Goal: Information Seeking & Learning: Check status

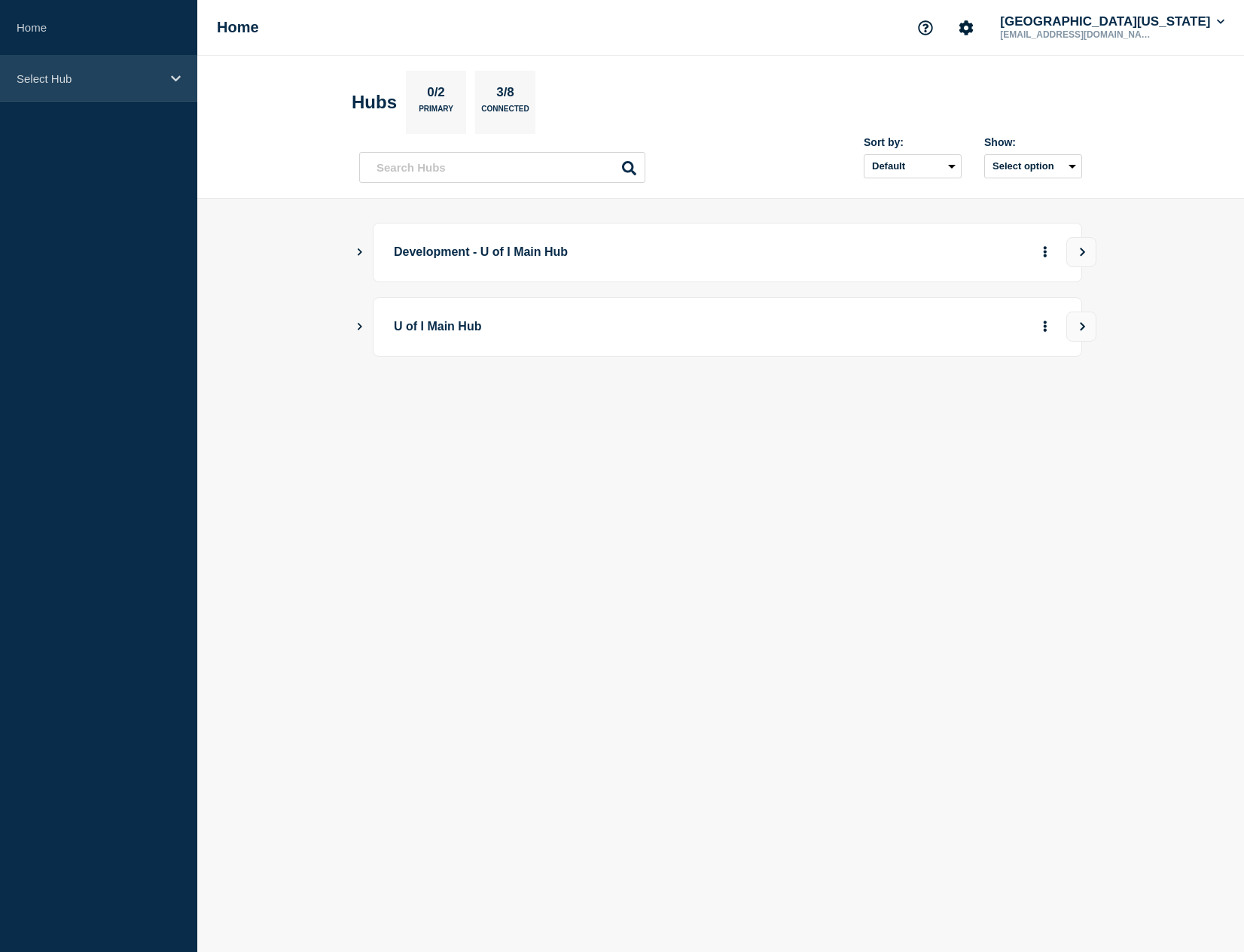
click at [183, 76] on div "Select Hub" at bounding box center [98, 79] width 197 height 46
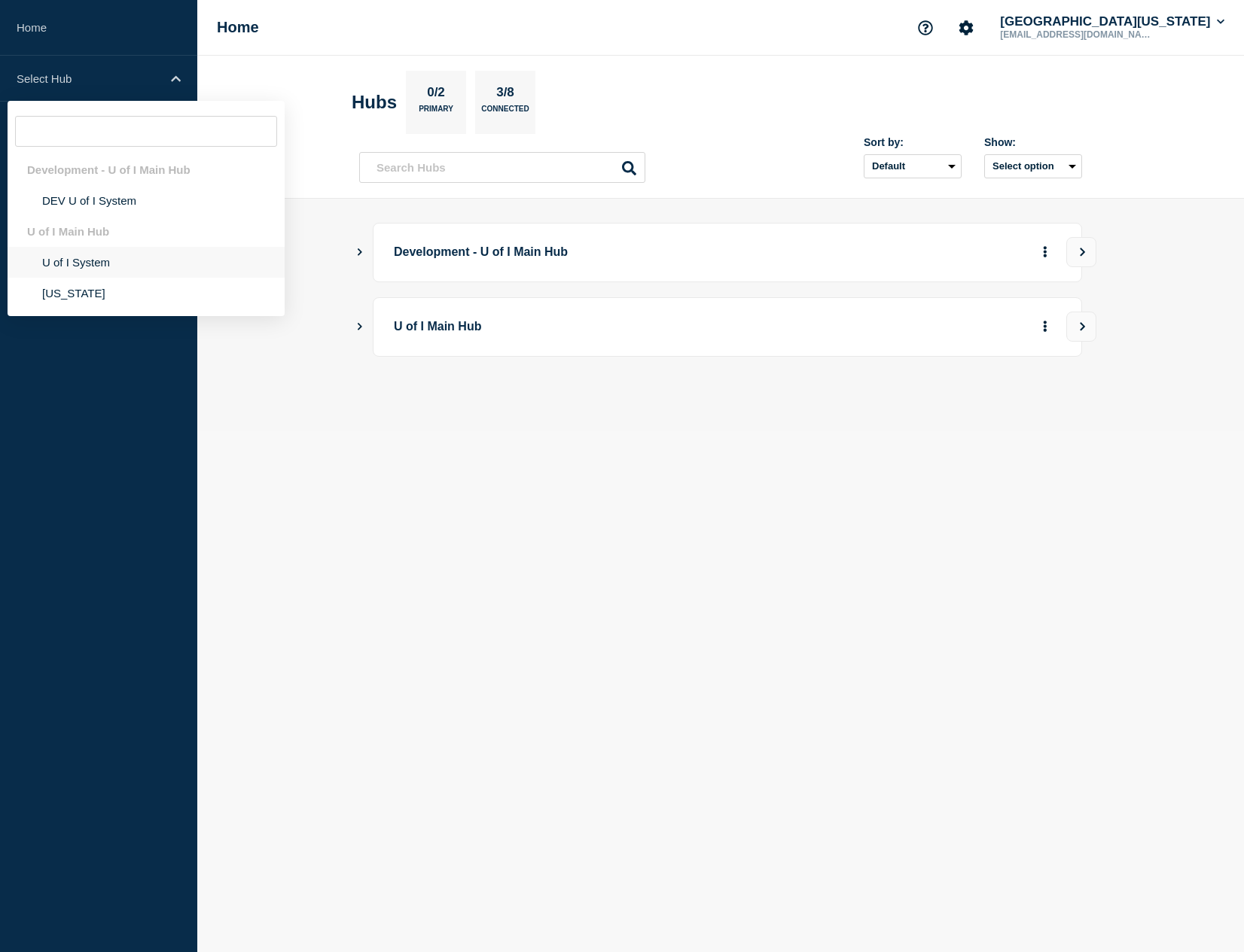
click at [90, 258] on li "U of I System" at bounding box center [146, 262] width 277 height 30
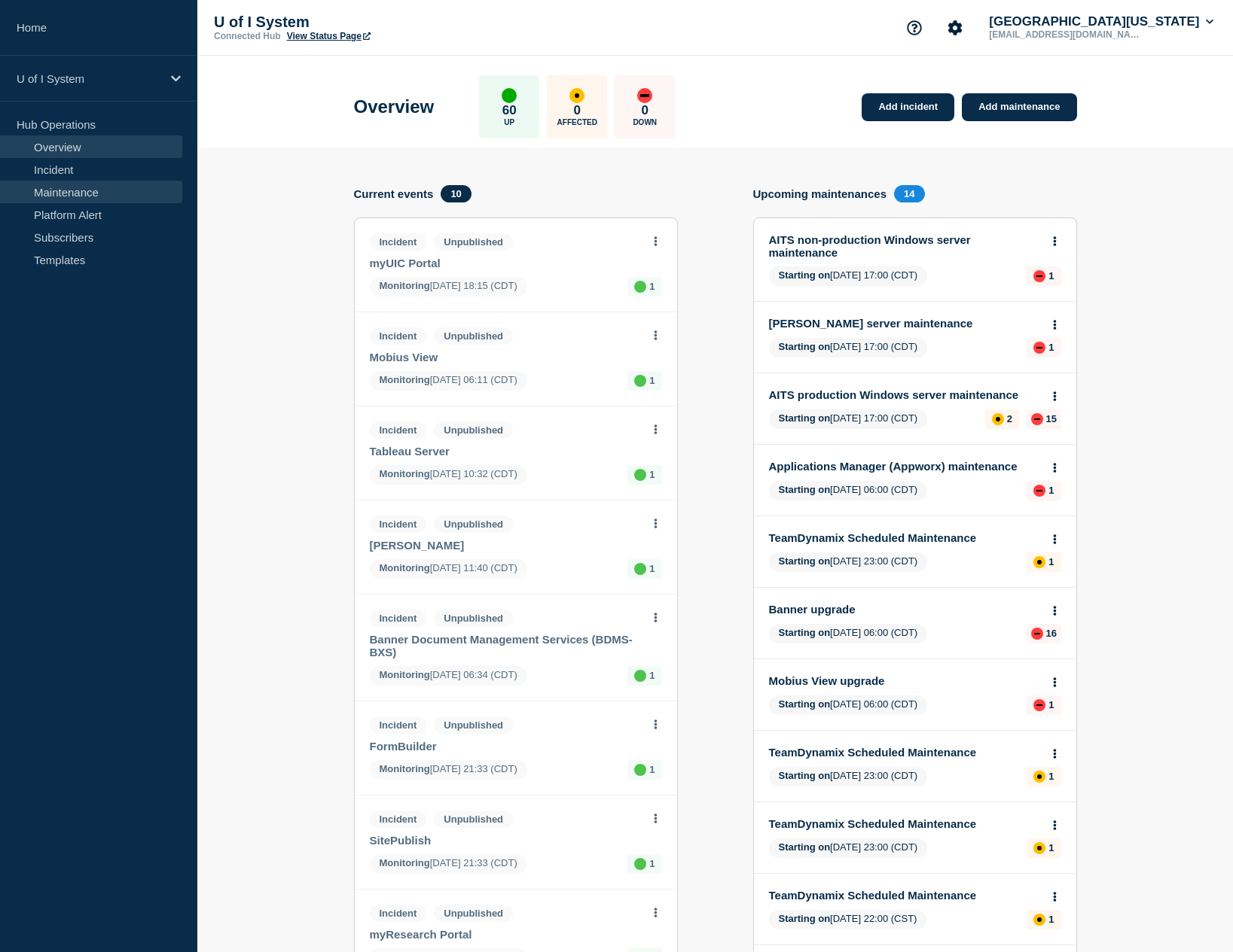
click at [102, 193] on link "Maintenance" at bounding box center [91, 192] width 183 height 23
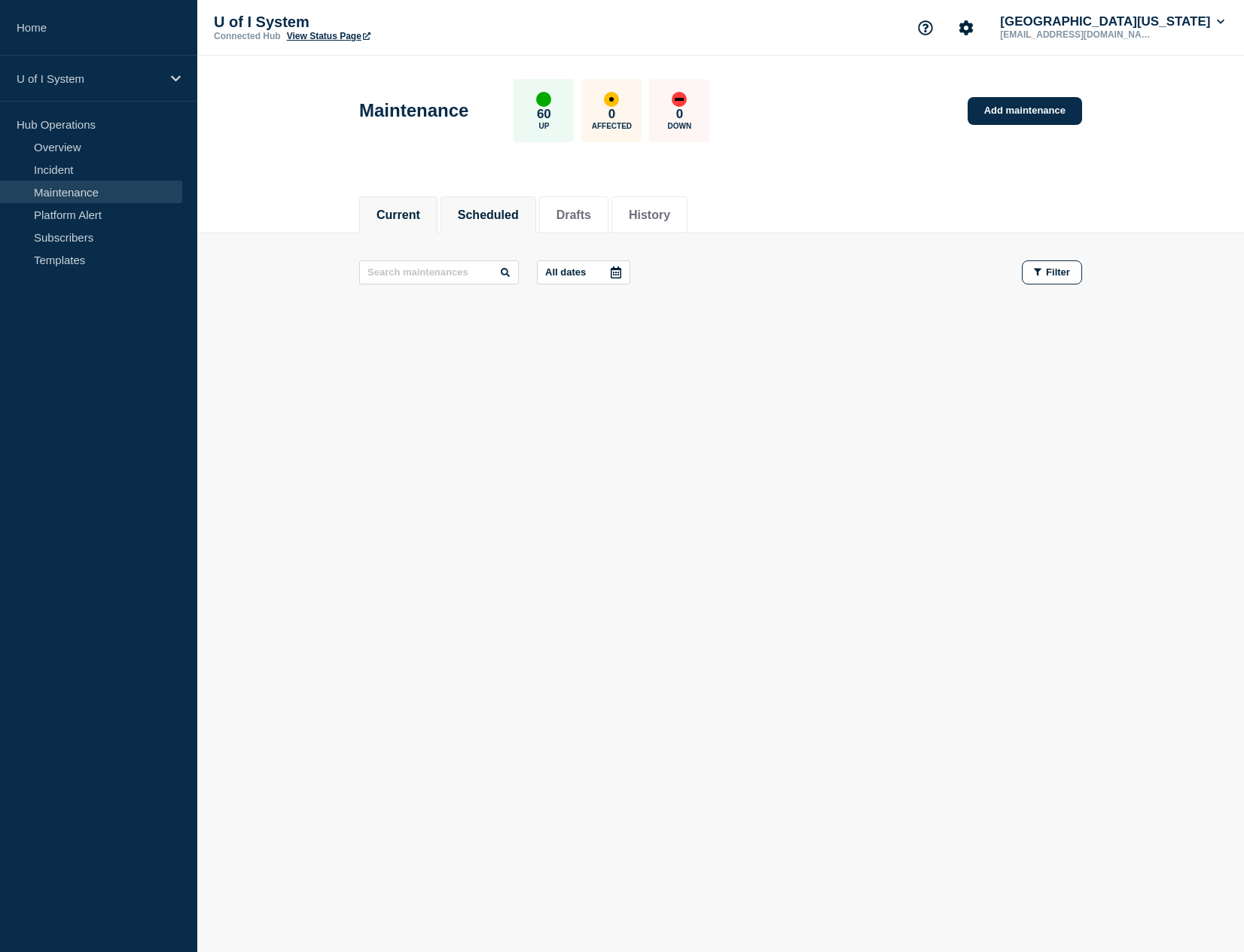
click at [481, 215] on button "Scheduled" at bounding box center [488, 215] width 61 height 13
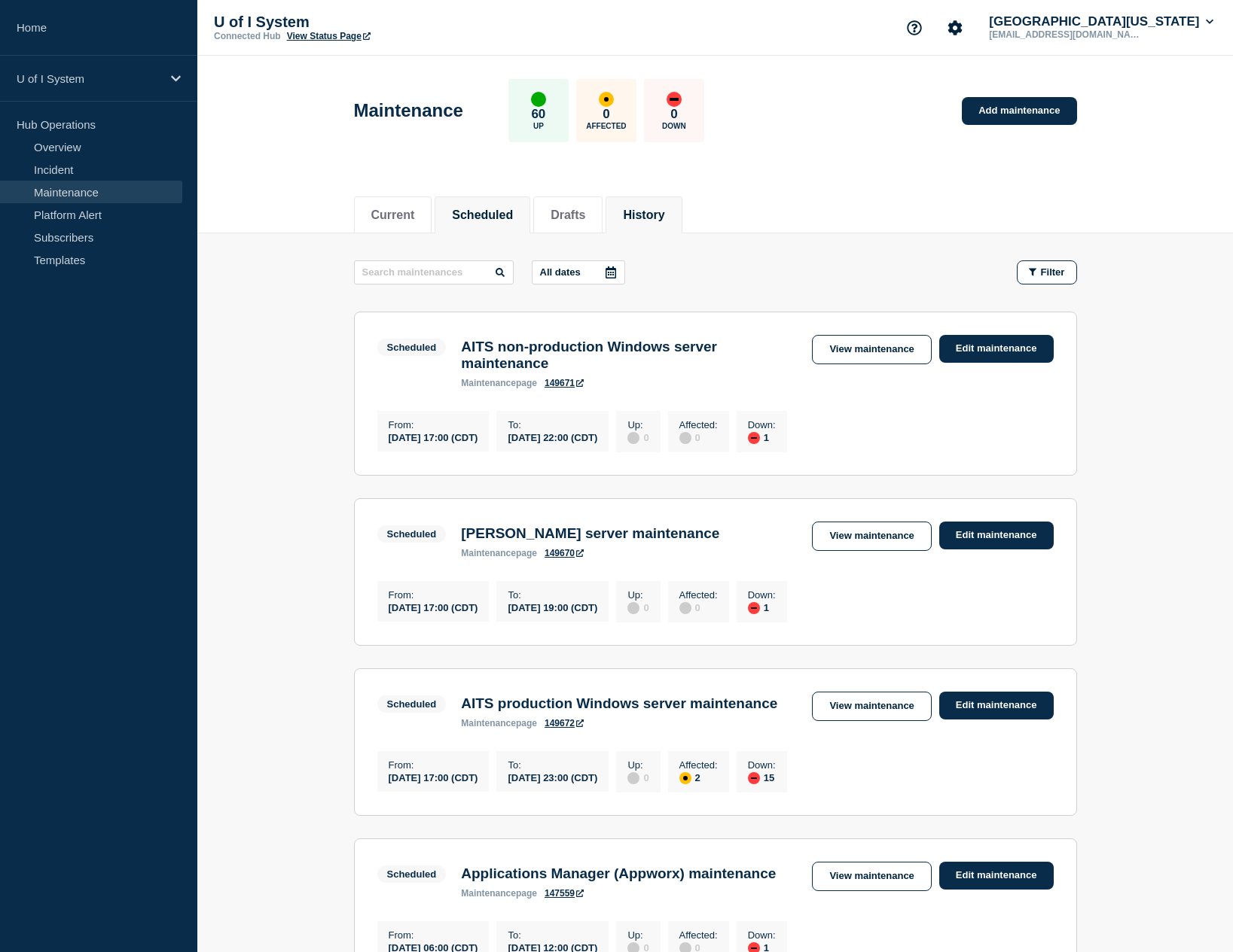
click at [664, 217] on button "History" at bounding box center [644, 215] width 42 height 13
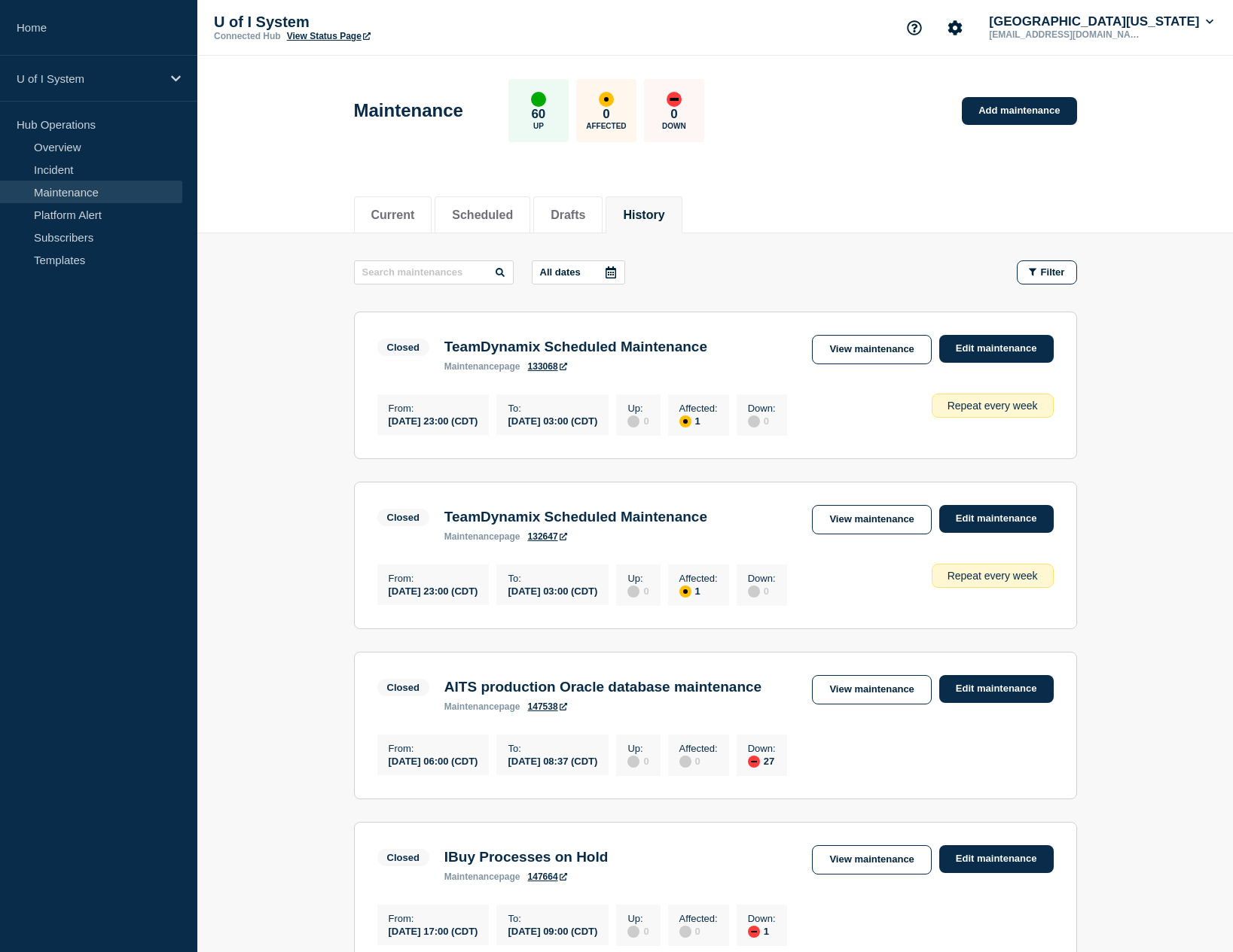
click at [663, 211] on button "History" at bounding box center [644, 215] width 42 height 13
click at [432, 265] on input "text" at bounding box center [434, 272] width 160 height 24
type input "eddie"
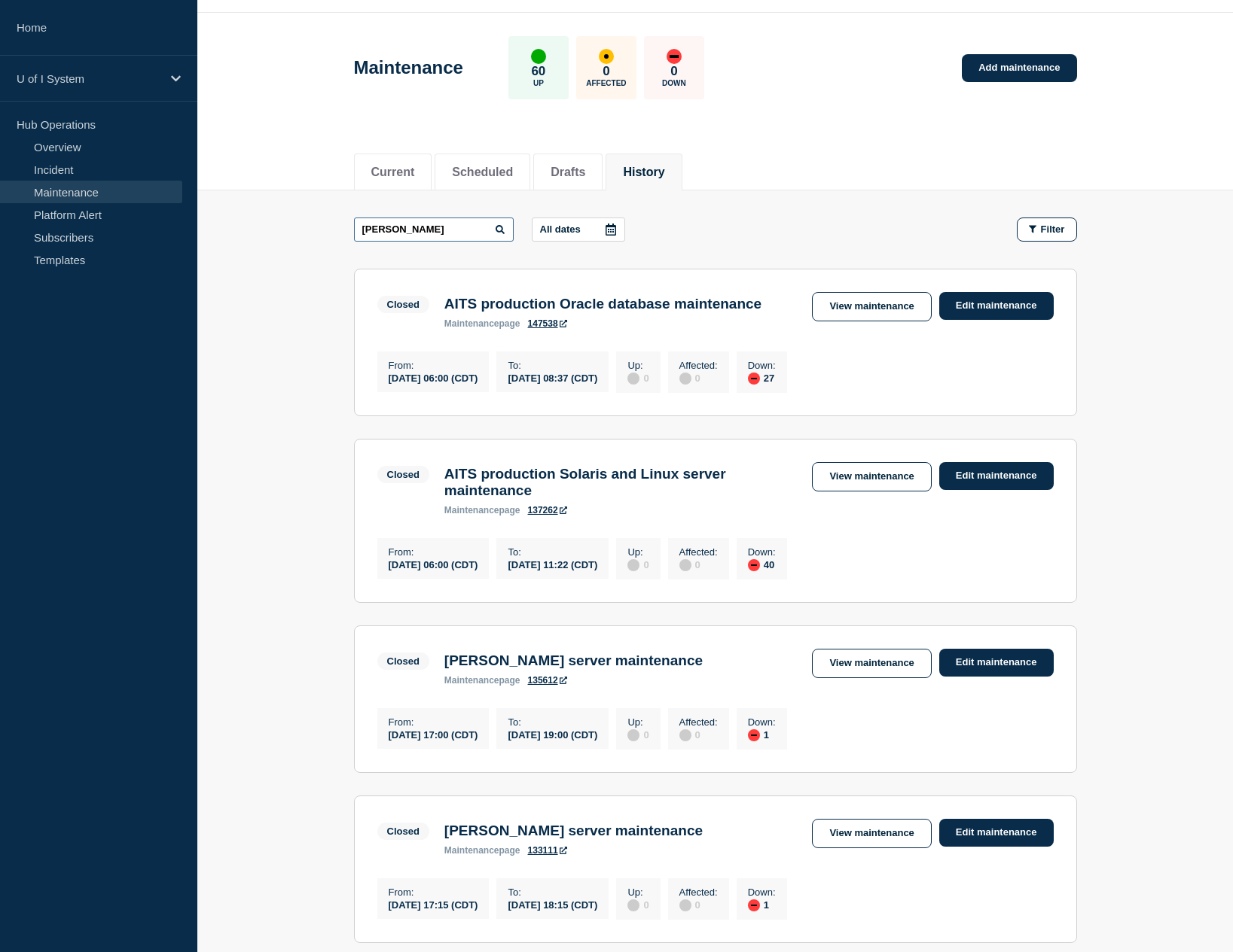
scroll to position [44, 0]
click at [865, 677] on link "View maintenance" at bounding box center [871, 663] width 119 height 29
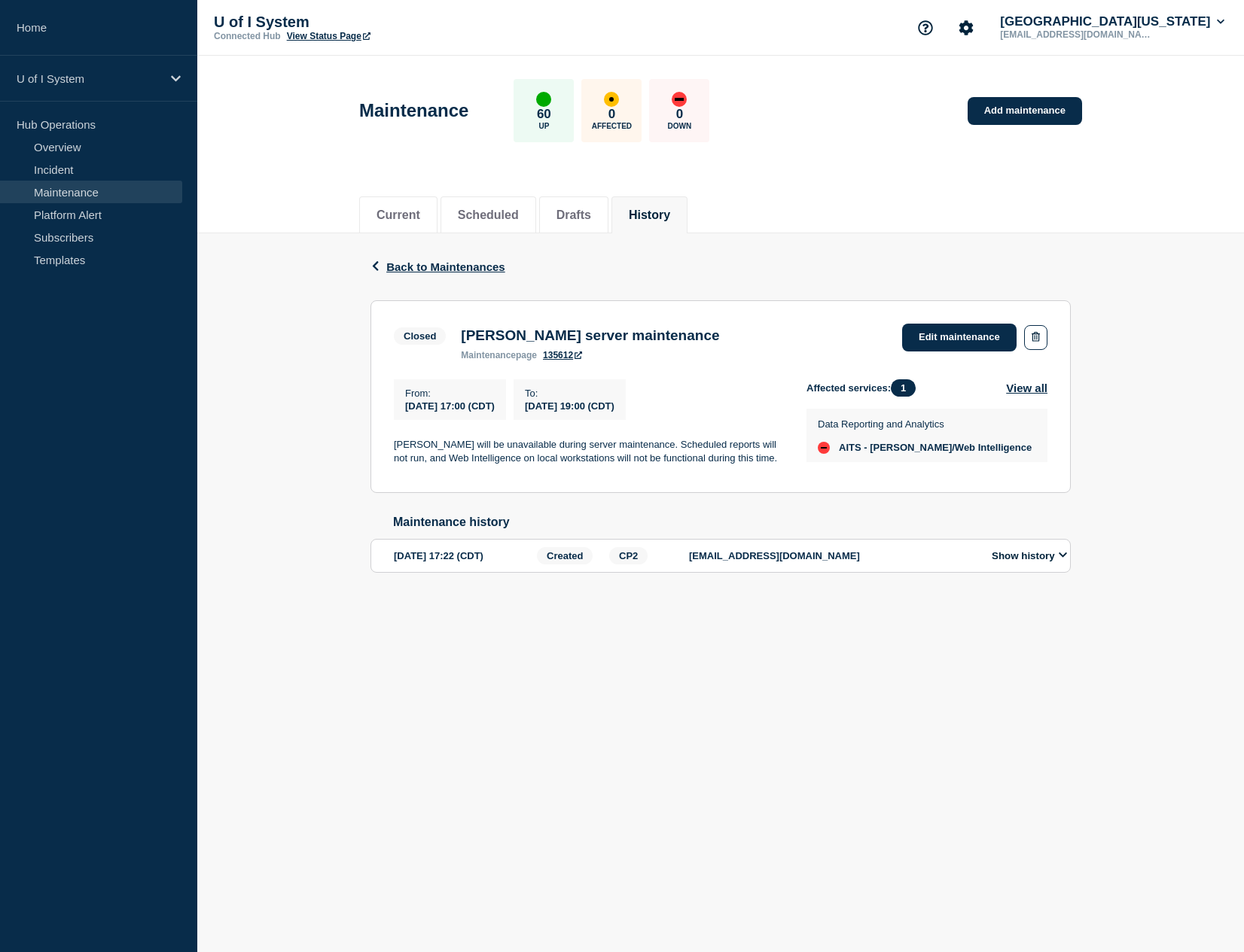
click at [664, 494] on section "Closed EDDIE server maintenance maintenance page 135612 Edit maintenance From :…" at bounding box center [720, 397] width 700 height 193
click at [442, 266] on span "Back to Maintenances" at bounding box center [445, 266] width 119 height 12
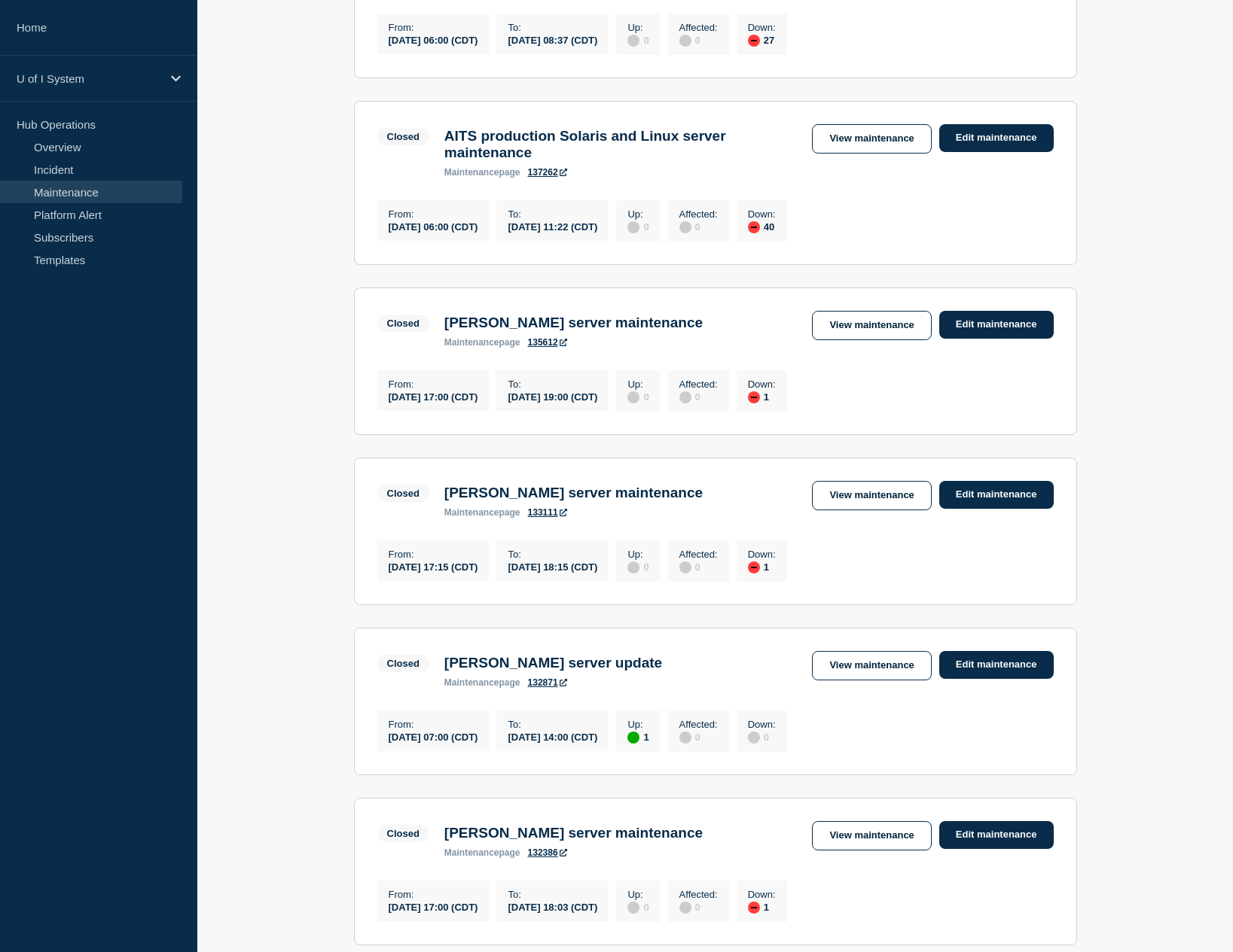
scroll to position [381, 0]
click at [888, 510] on link "View maintenance" at bounding box center [871, 495] width 119 height 29
